Goal: Transaction & Acquisition: Purchase product/service

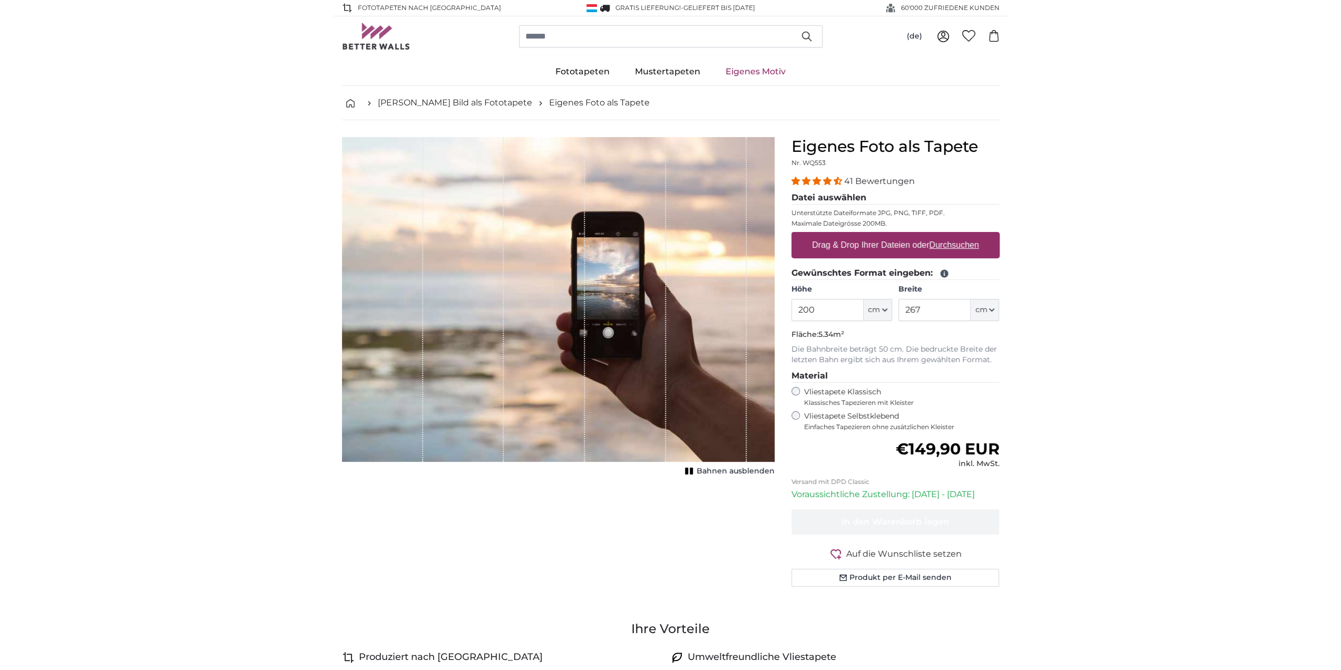
drag, startPoint x: 819, startPoint y: 306, endPoint x: 795, endPoint y: 307, distance: 24.3
click at [796, 307] on input "200" at bounding box center [827, 310] width 72 height 22
type input "122"
drag, startPoint x: 924, startPoint y: 308, endPoint x: 889, endPoint y: 307, distance: 34.8
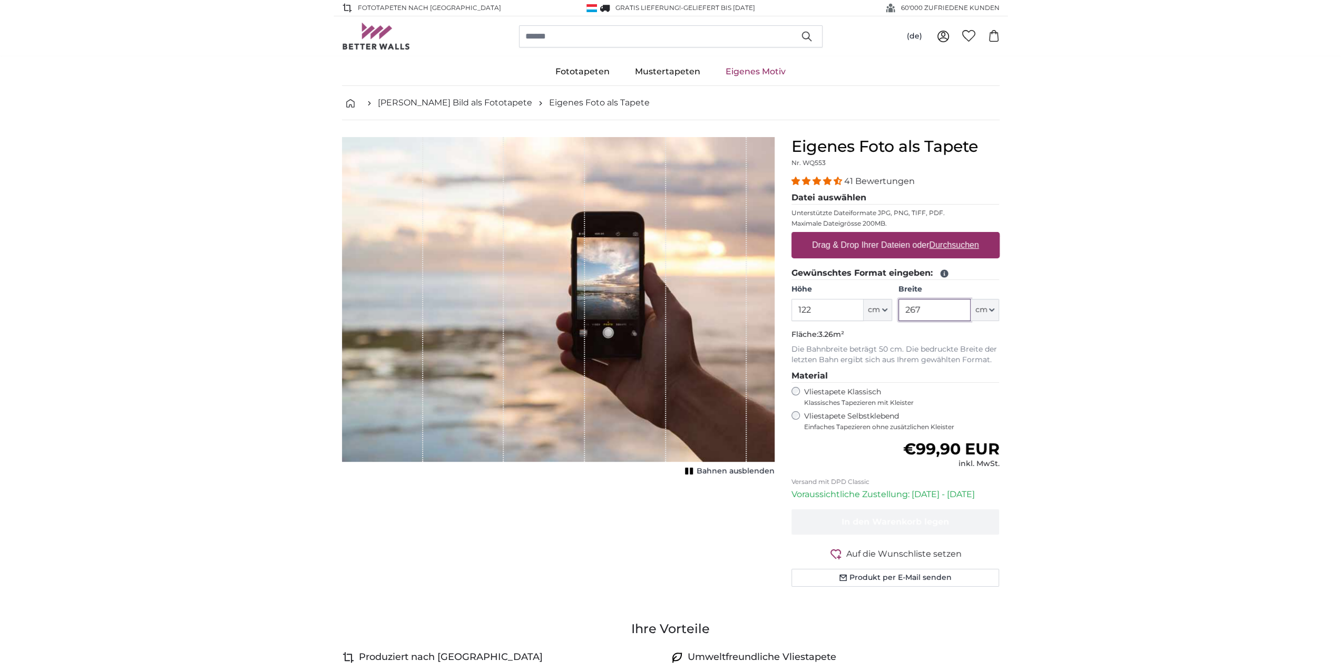
click at [889, 307] on div "Höhe 122 ft cm Centimeter (cm) Inches (inch) Feet (ft. in.) Breite 267 ft cm Ce…" at bounding box center [895, 302] width 208 height 37
type input "122"
drag, startPoint x: 817, startPoint y: 307, endPoint x: 792, endPoint y: 307, distance: 24.8
click at [792, 307] on input "122" at bounding box center [827, 310] width 72 height 22
type input "150"
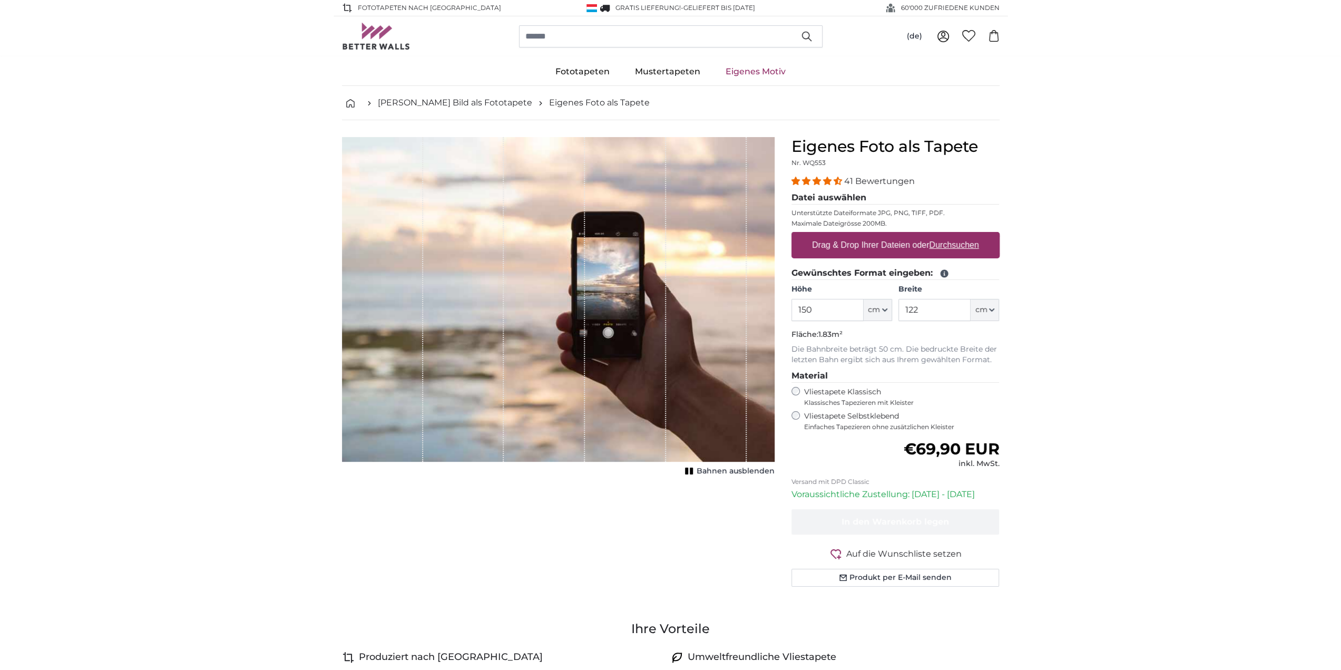
click at [941, 244] on u "Durchsuchen" at bounding box center [954, 244] width 50 height 9
click at [941, 235] on input "Drag & Drop Ihrer Dateien oder Durchsuchen" at bounding box center [895, 233] width 208 height 3
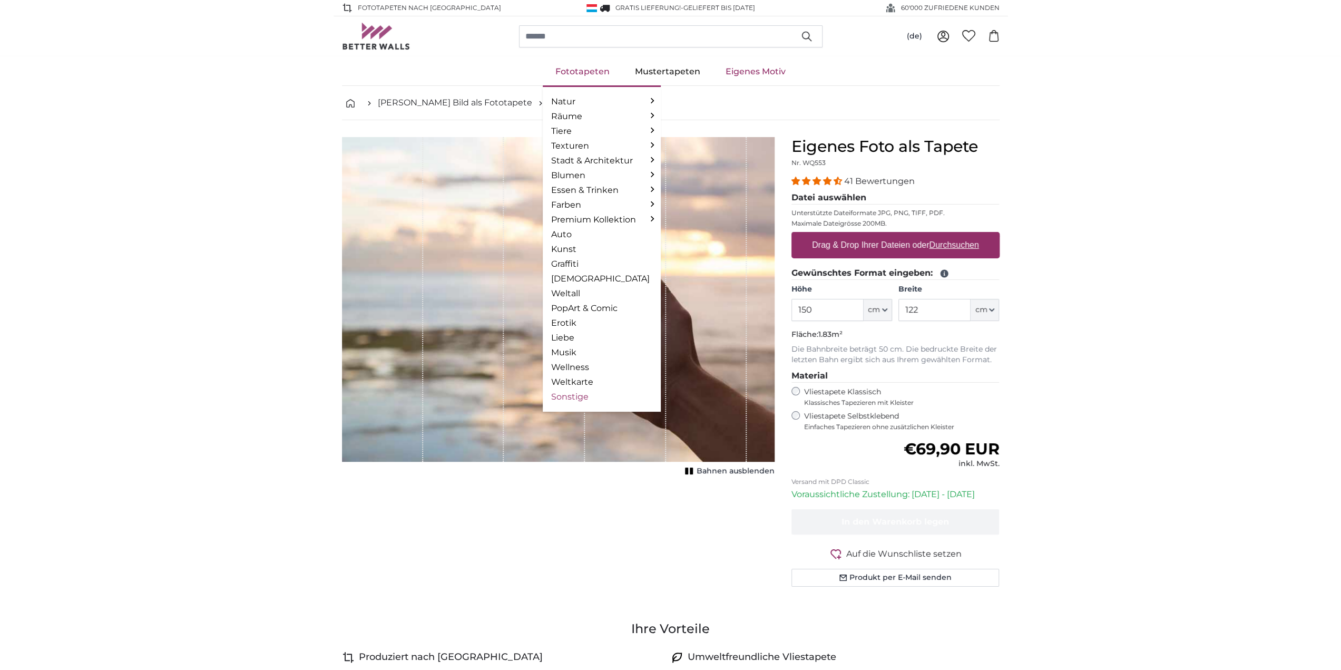
click at [580, 396] on link "Sonstige" at bounding box center [601, 396] width 101 height 13
